Goal: Task Accomplishment & Management: Manage account settings

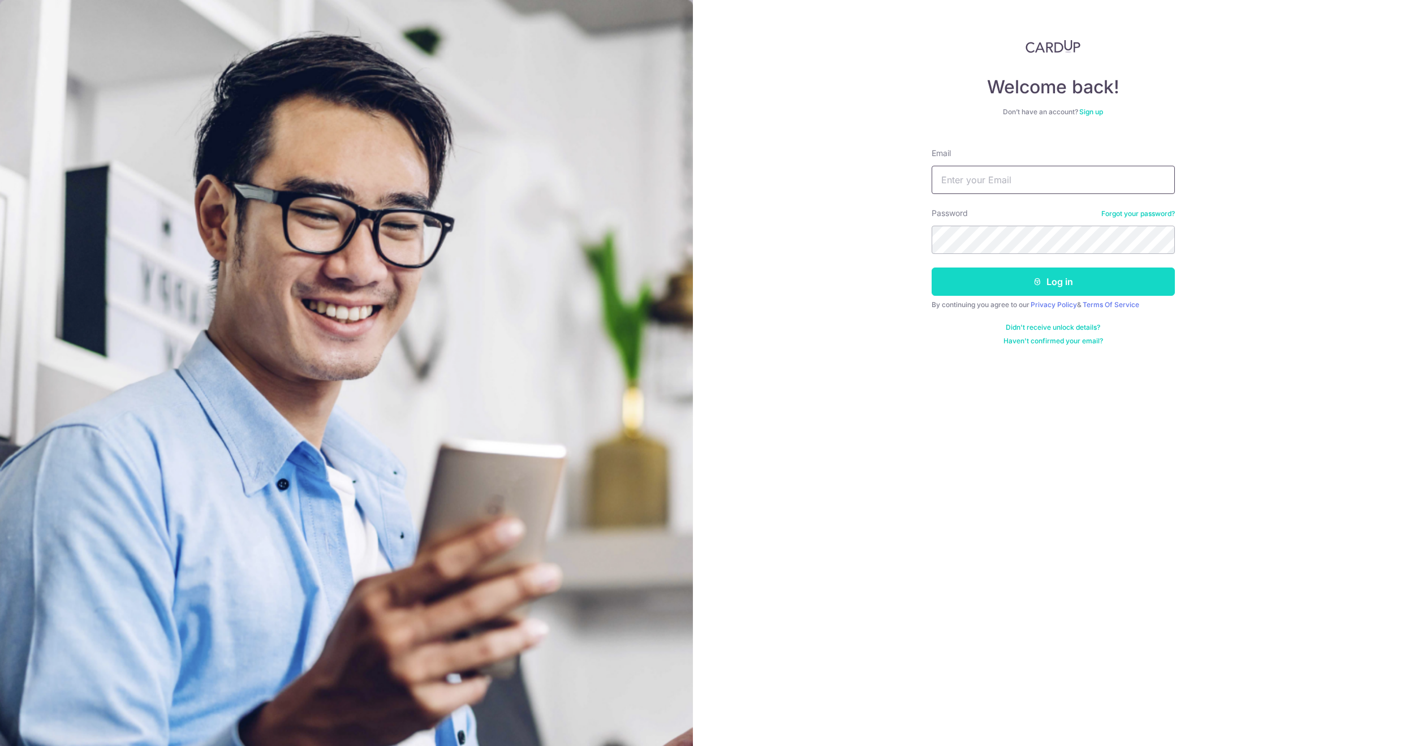
type input "[EMAIL_ADDRESS][DOMAIN_NAME]"
click at [1018, 288] on button "Log in" at bounding box center [1053, 282] width 243 height 28
